Goal: Information Seeking & Learning: Learn about a topic

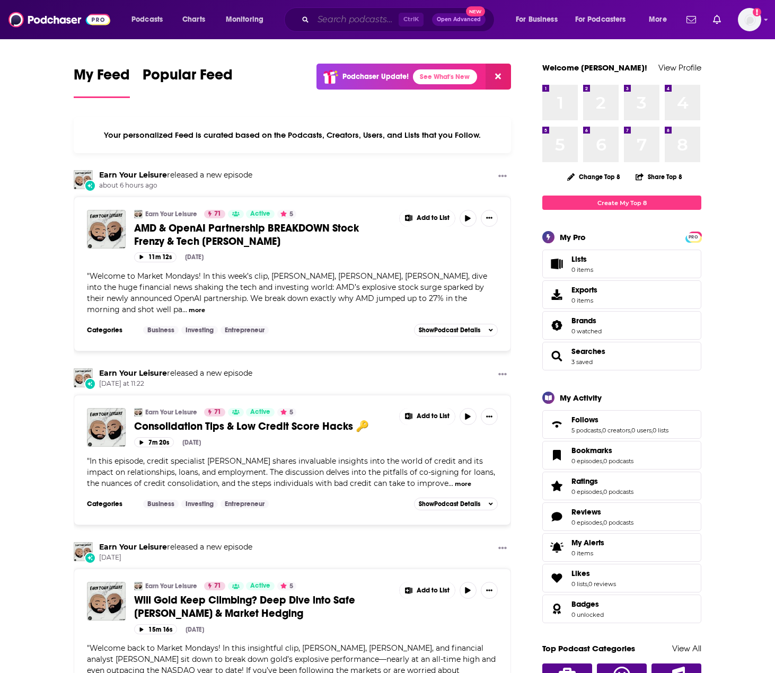
click at [359, 17] on input "Search podcasts, credits, & more..." at bounding box center [355, 19] width 85 height 17
click at [251, 67] on div "My Feed Popular Feed Podchaser Update! See What's New" at bounding box center [292, 82] width 437 height 37
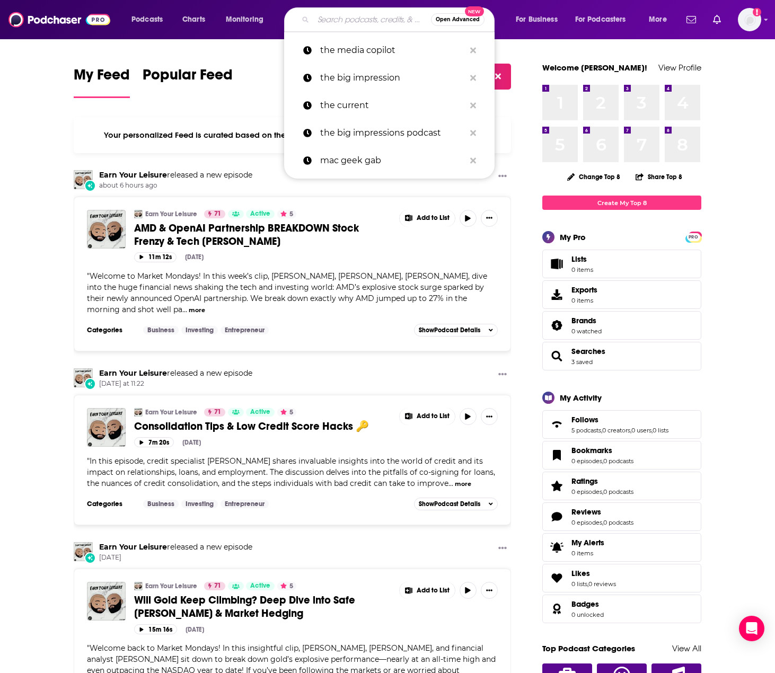
click at [343, 23] on input "Search podcasts, credits, & more..." at bounding box center [372, 19] width 118 height 17
paste input "The CTO Show"
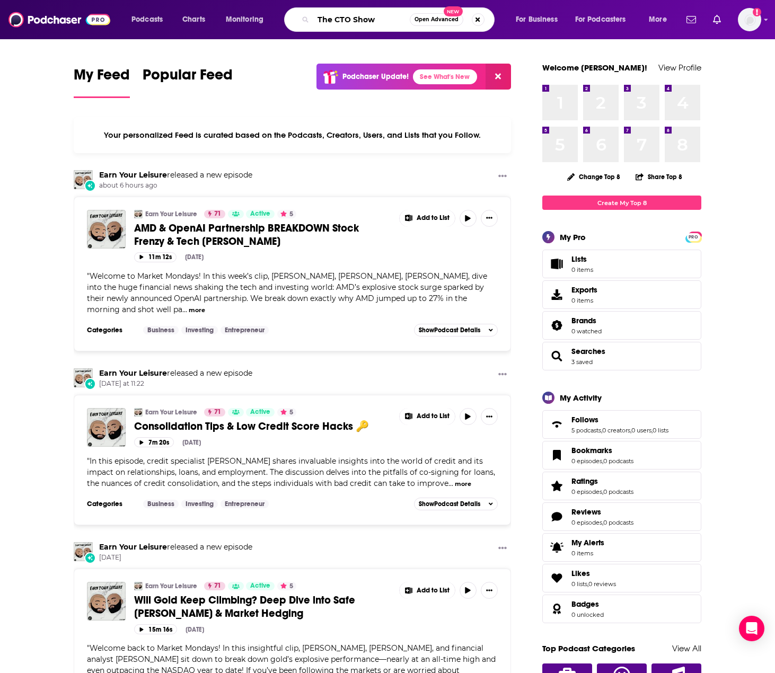
type input "The CTO Show"
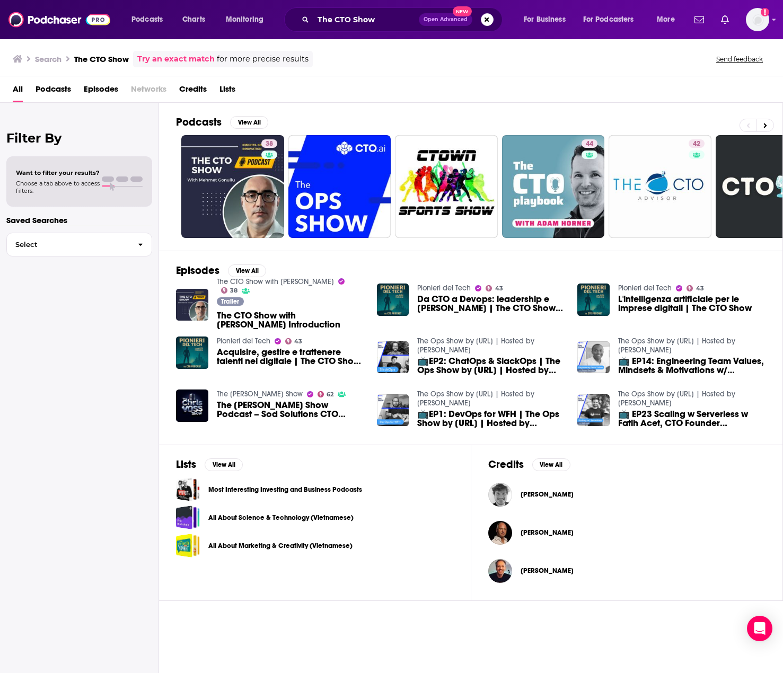
click at [256, 306] on div "Trailer The CTO Show with [PERSON_NAME] Introduction" at bounding box center [290, 315] width 147 height 36
click at [259, 314] on span "The CTO Show with [PERSON_NAME] Introduction" at bounding box center [290, 320] width 147 height 18
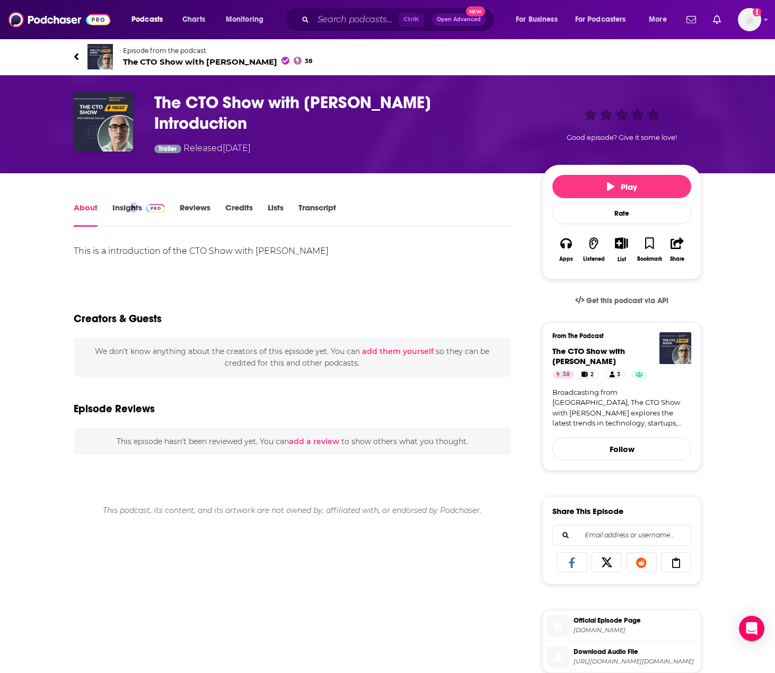
click at [133, 201] on div "About Insights Reviews Credits Lists Transcript" at bounding box center [292, 214] width 437 height 26
click at [133, 204] on link "Insights" at bounding box center [138, 215] width 52 height 24
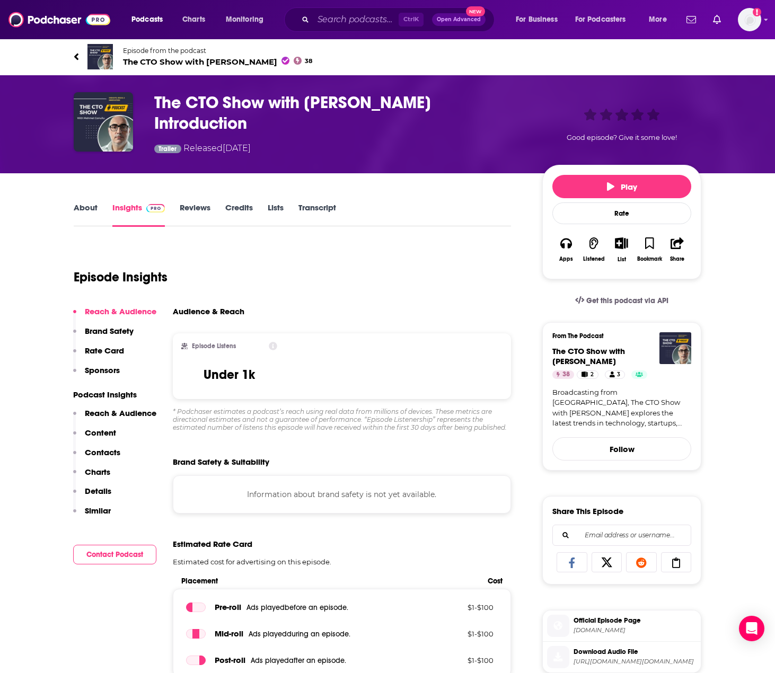
click at [348, 268] on div "Episode Insights" at bounding box center [292, 271] width 437 height 54
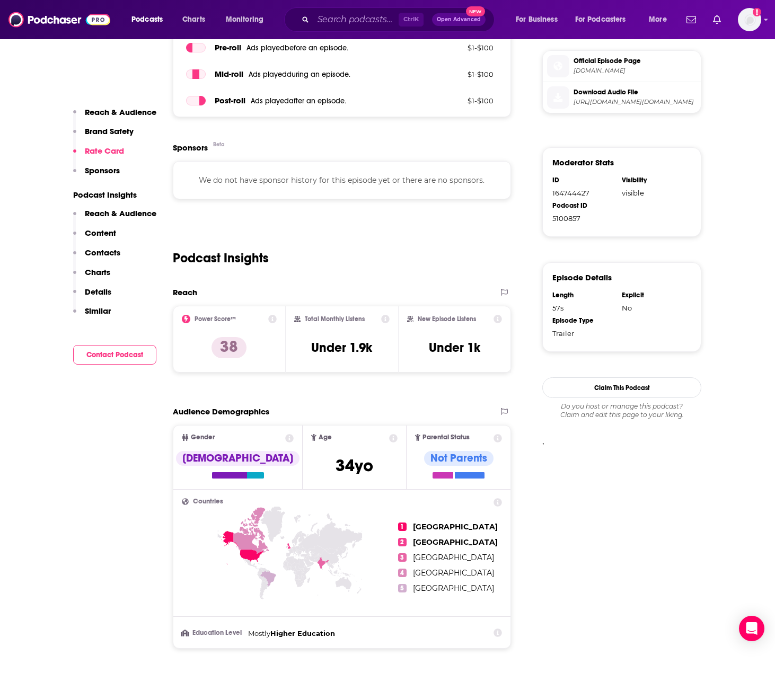
scroll to position [583, 0]
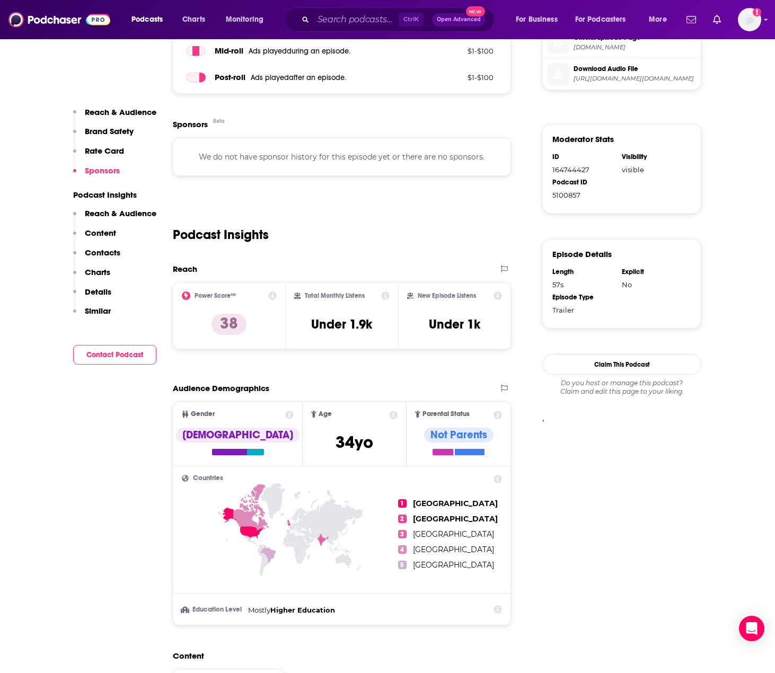
click at [460, 241] on div "Podcast Insights" at bounding box center [342, 228] width 338 height 54
click at [385, 292] on icon at bounding box center [385, 296] width 8 height 8
click at [493, 226] on div "Podcast Insights" at bounding box center [342, 228] width 338 height 54
drag, startPoint x: 308, startPoint y: 290, endPoint x: 381, endPoint y: 330, distance: 83.5
click at [381, 330] on div "Total Monthly Listens Under 1.9k" at bounding box center [342, 316] width 96 height 49
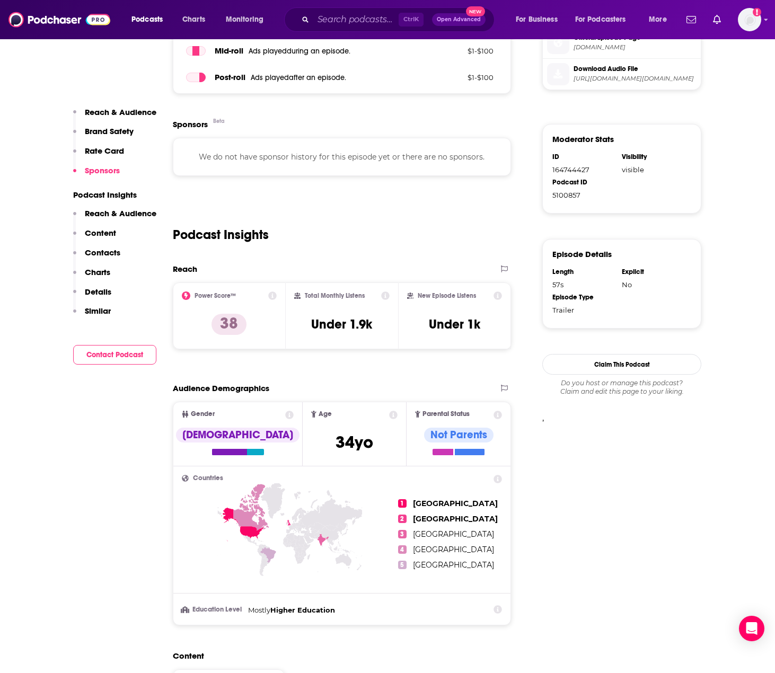
drag, startPoint x: 379, startPoint y: 359, endPoint x: 287, endPoint y: 319, distance: 100.2
drag, startPoint x: 291, startPoint y: 293, endPoint x: 377, endPoint y: 329, distance: 93.6
click at [377, 329] on div "Total Monthly Listens Under 1.9k" at bounding box center [342, 316] width 113 height 67
